Goal: Check status: Check status

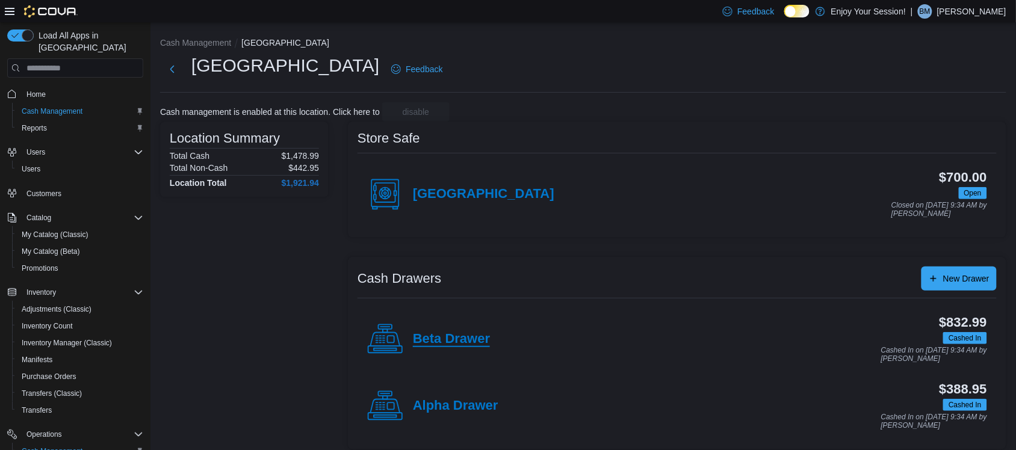
click at [460, 334] on h4 "Beta Drawer" at bounding box center [451, 340] width 77 height 16
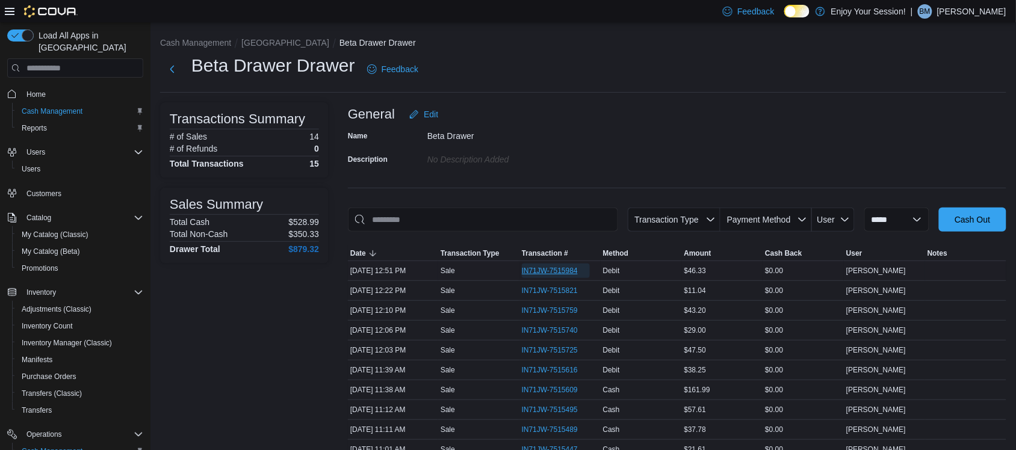
click at [538, 277] on span "IN71JW-7515984" at bounding box center [556, 271] width 68 height 14
click at [267, 39] on button "[GEOGRAPHIC_DATA]" at bounding box center [285, 43] width 88 height 10
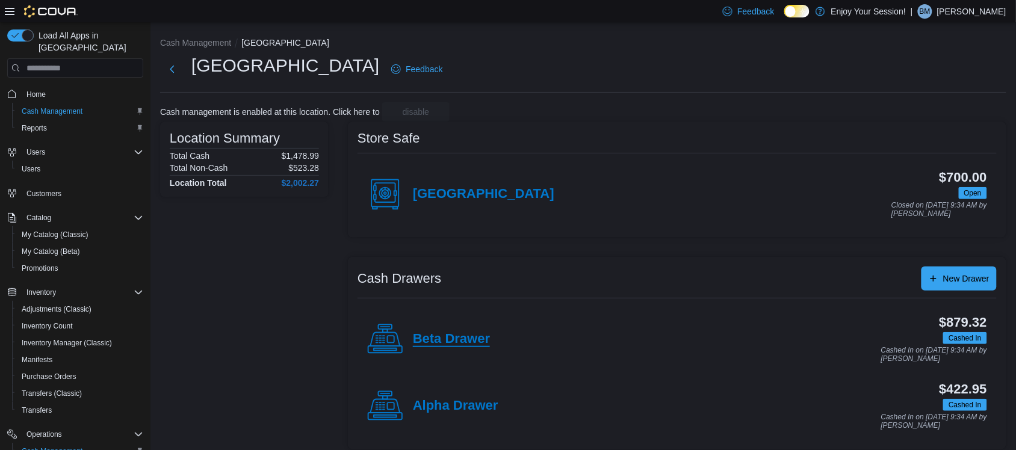
click at [462, 339] on h4 "Beta Drawer" at bounding box center [451, 340] width 77 height 16
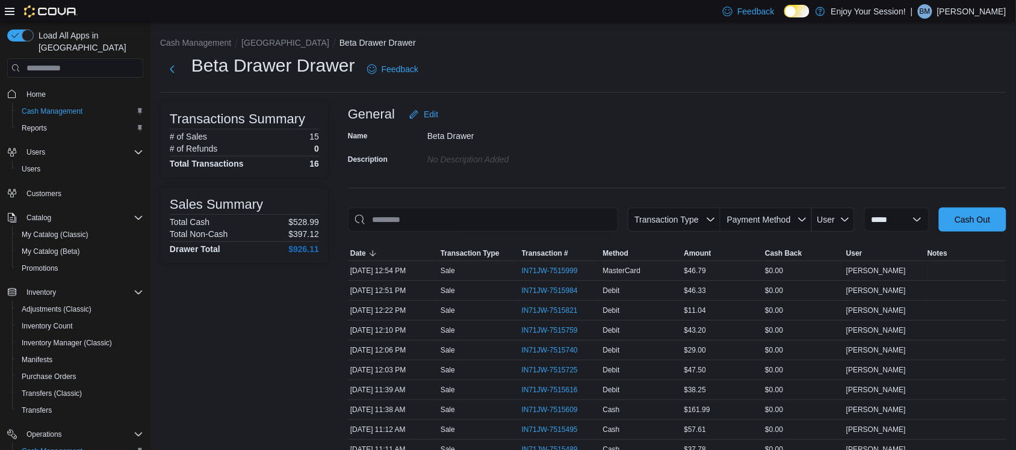
click at [563, 262] on div "IN71JW-7515999" at bounding box center [559, 270] width 81 height 19
click at [563, 266] on span "IN71JW-7515999" at bounding box center [550, 271] width 56 height 10
click at [256, 41] on button "[GEOGRAPHIC_DATA]" at bounding box center [285, 43] width 88 height 10
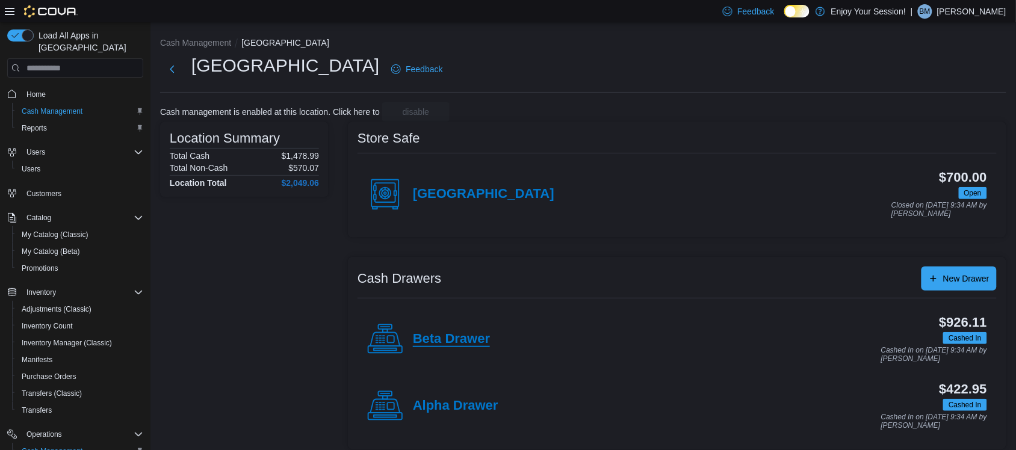
click at [462, 338] on h4 "Beta Drawer" at bounding box center [451, 340] width 77 height 16
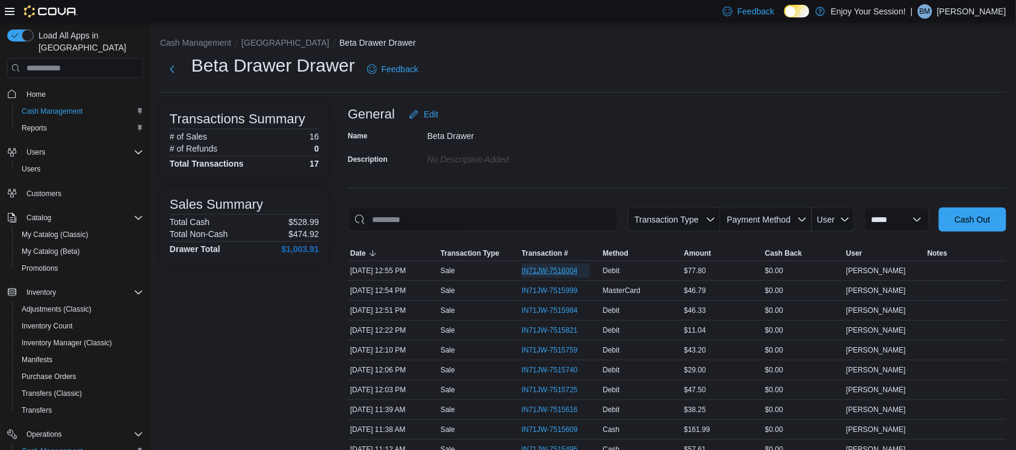
click at [558, 274] on span "IN71JW-7516004" at bounding box center [550, 271] width 56 height 10
click at [253, 40] on button "[GEOGRAPHIC_DATA]" at bounding box center [285, 43] width 88 height 10
